Goal: Task Accomplishment & Management: Manage account settings

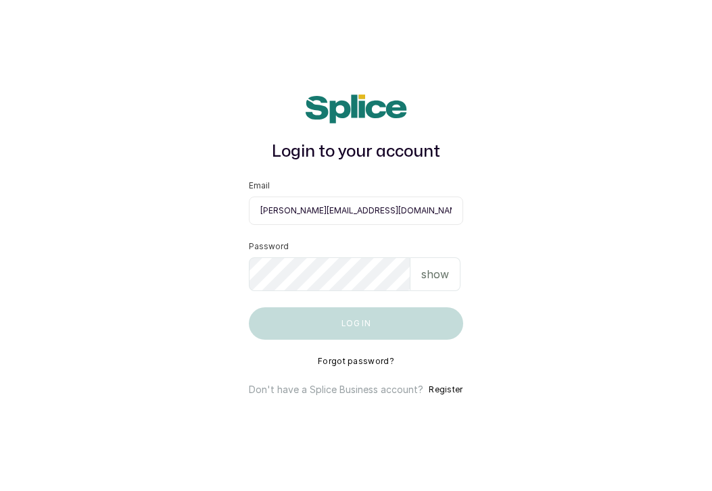
type input "gracie@Elewyn.com"
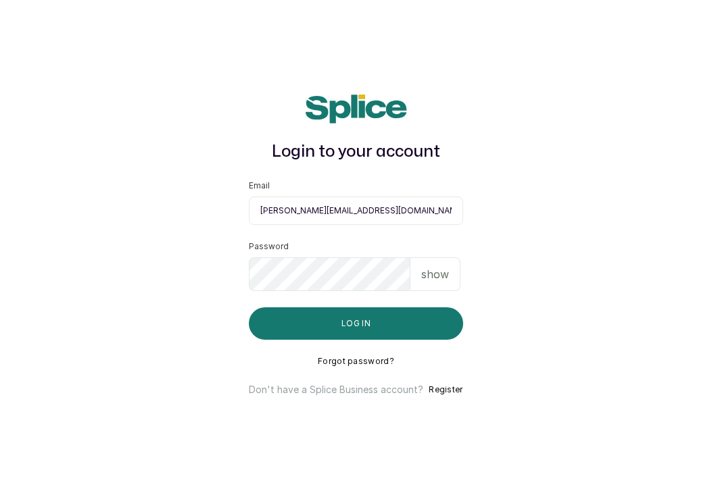
click at [249, 308] on button "Log in" at bounding box center [356, 324] width 214 height 32
